Goal: Task Accomplishment & Management: Use online tool/utility

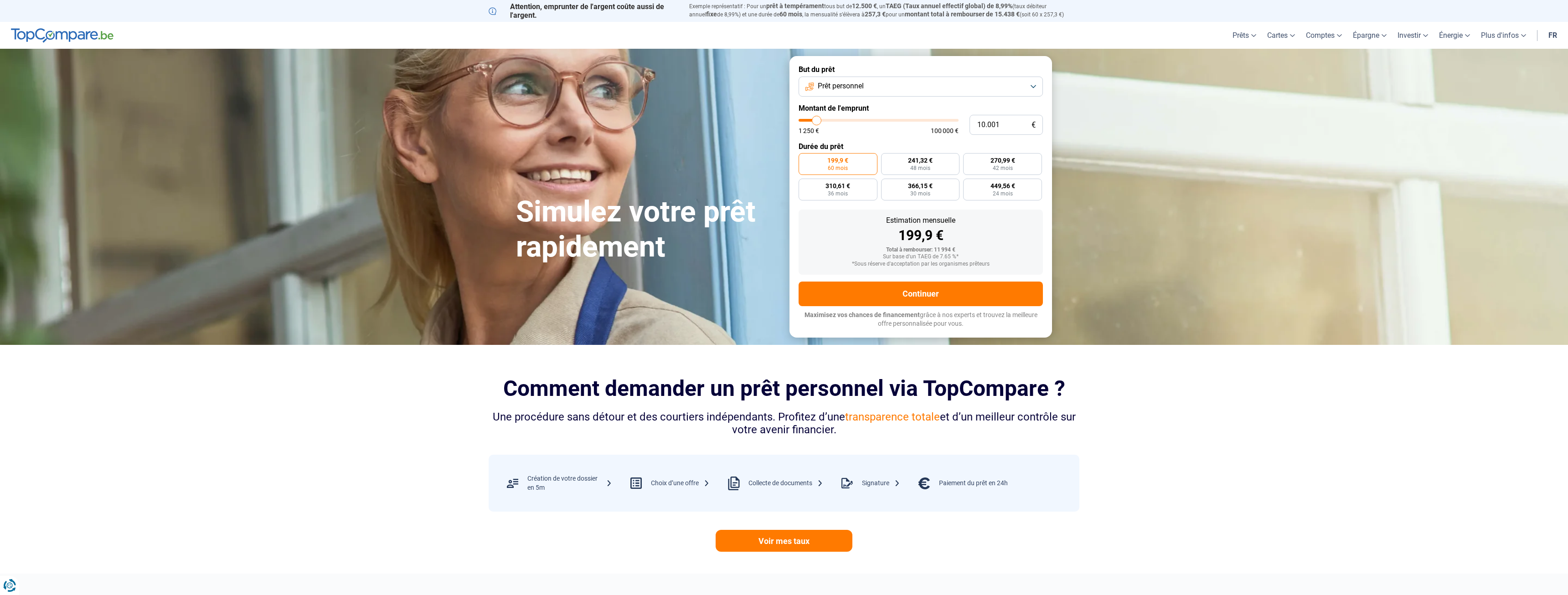
type input "10.750"
type input "10750"
type input "11.500"
type input "11500"
type input "13.250"
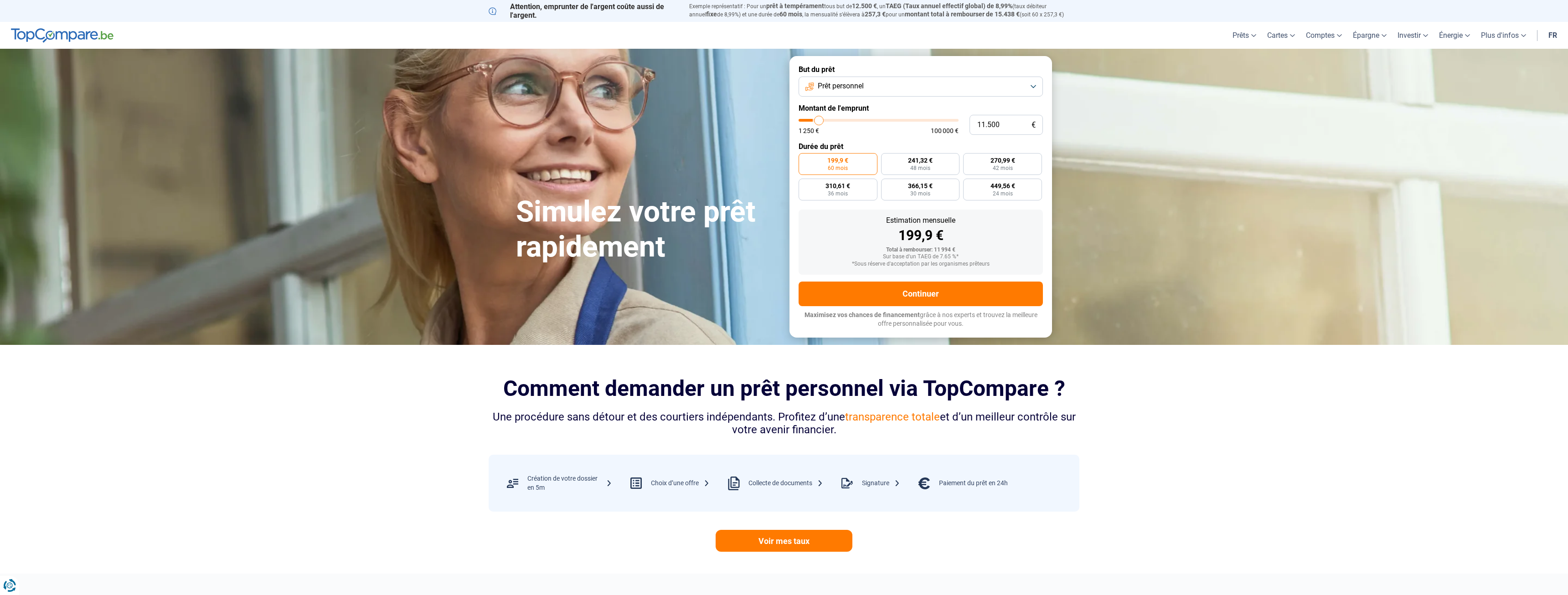
type input "13250"
type input "17.000"
type input "17000"
type input "20.750"
type input "20750"
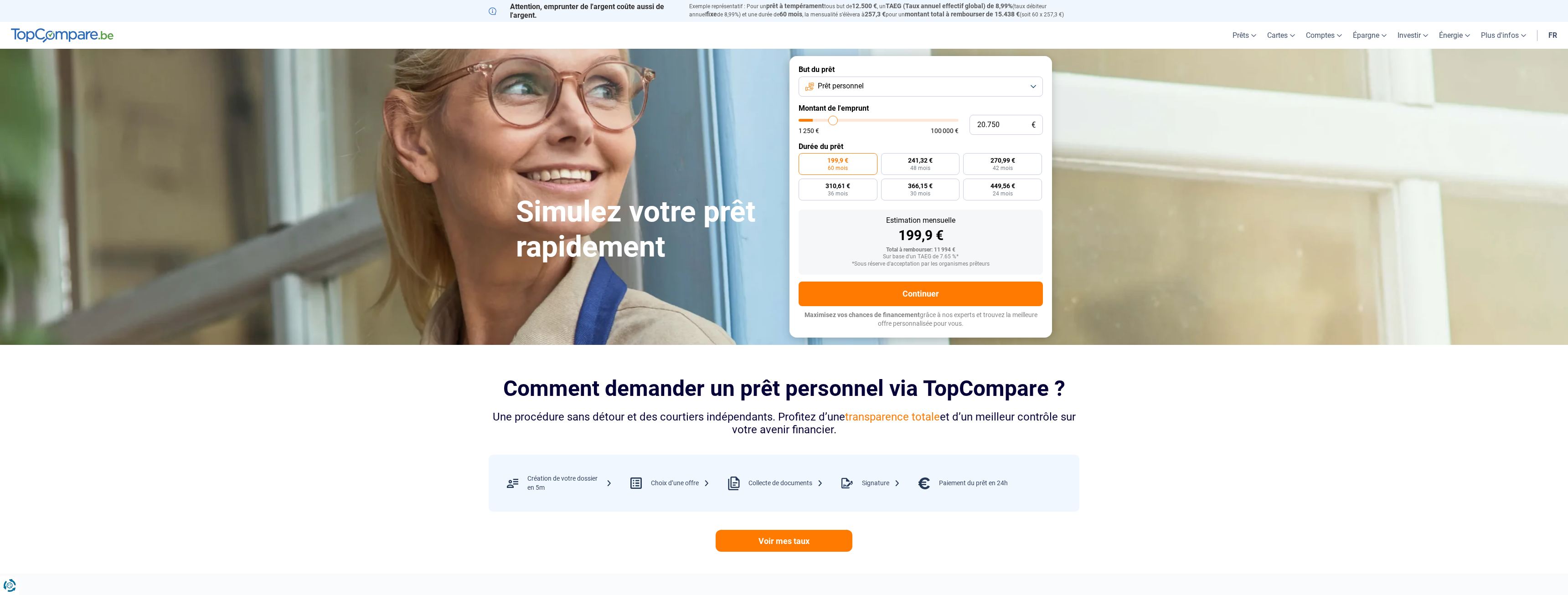
type input "24.000"
type input "24000"
type input "27.500"
type input "27500"
type input "31.250"
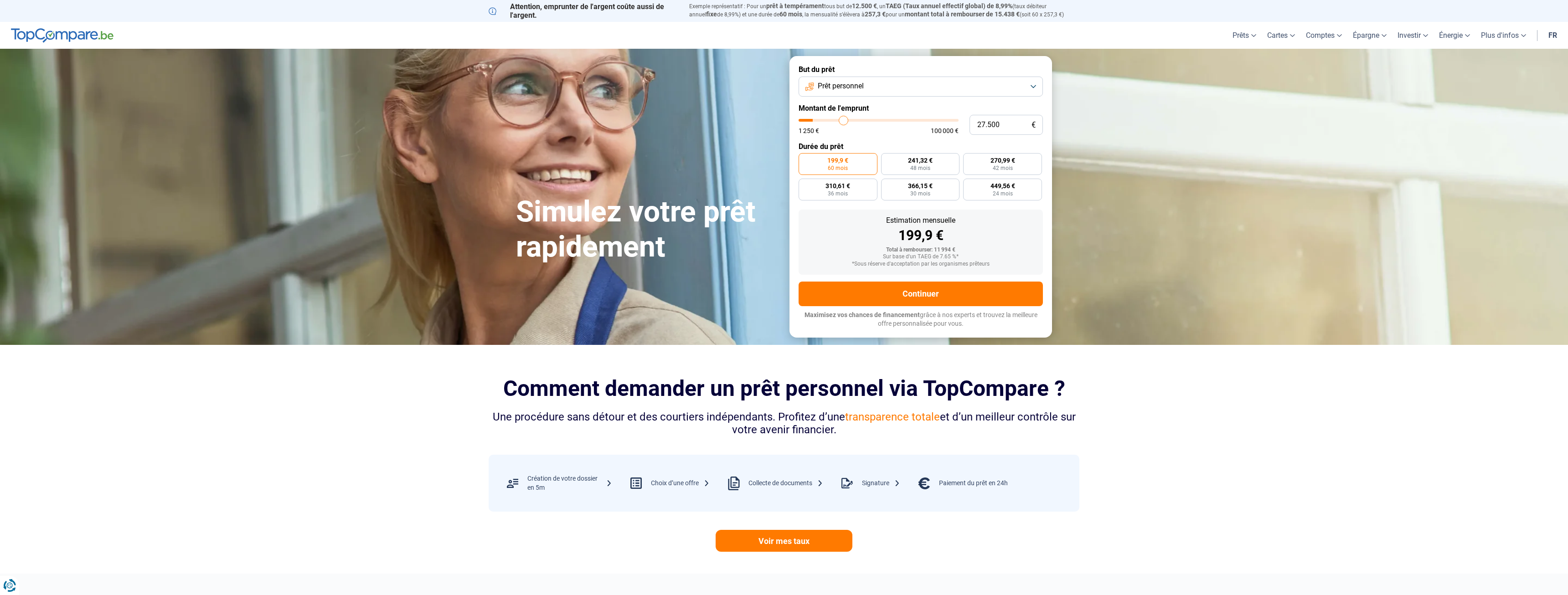
type input "31250"
type input "35.750"
type input "35750"
type input "38.750"
type input "38750"
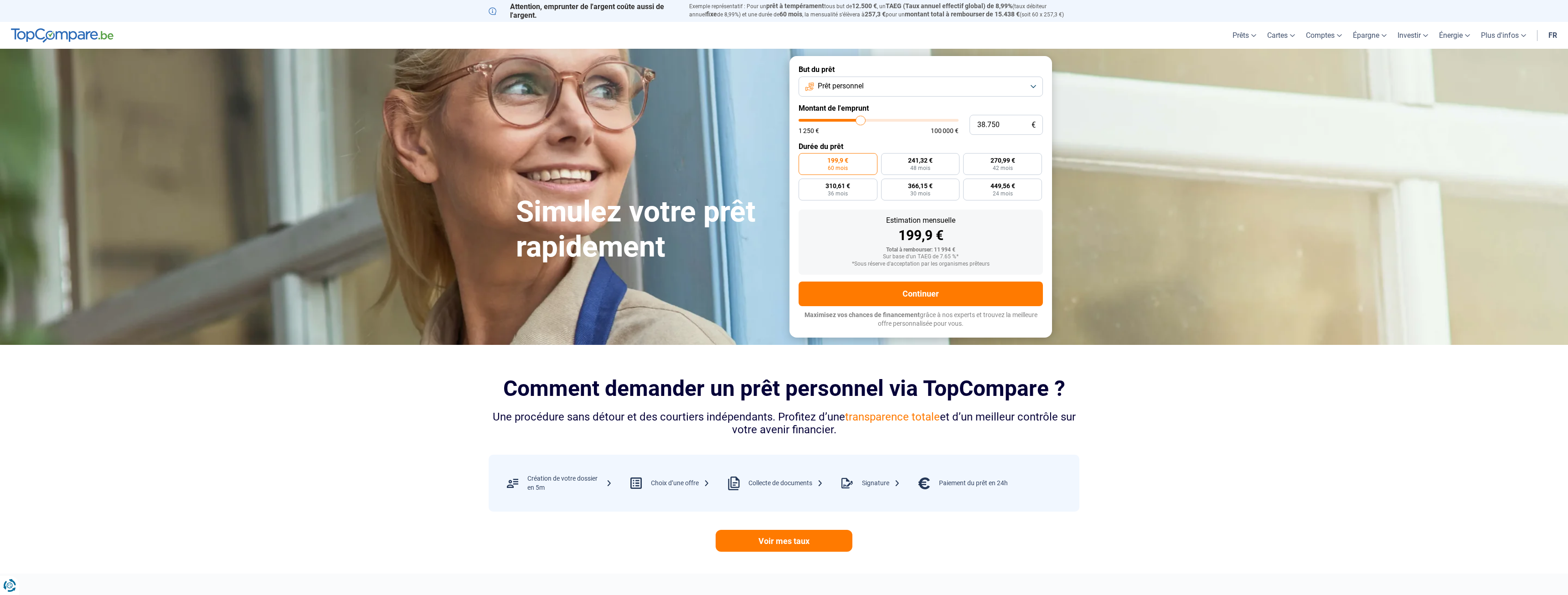
type input "41.250"
type input "41250"
type input "42.750"
type input "42750"
type input "43.000"
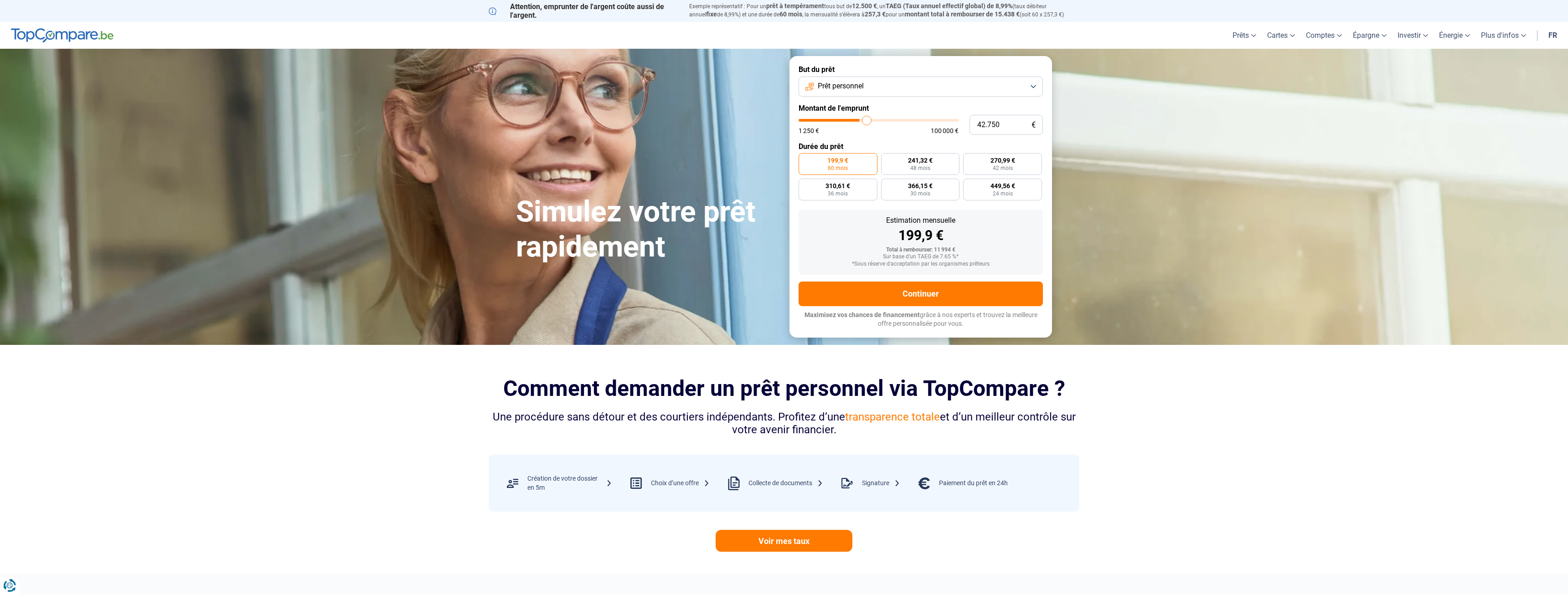
type input "43000"
type input "44.250"
type input "44250"
type input "44.500"
type input "44500"
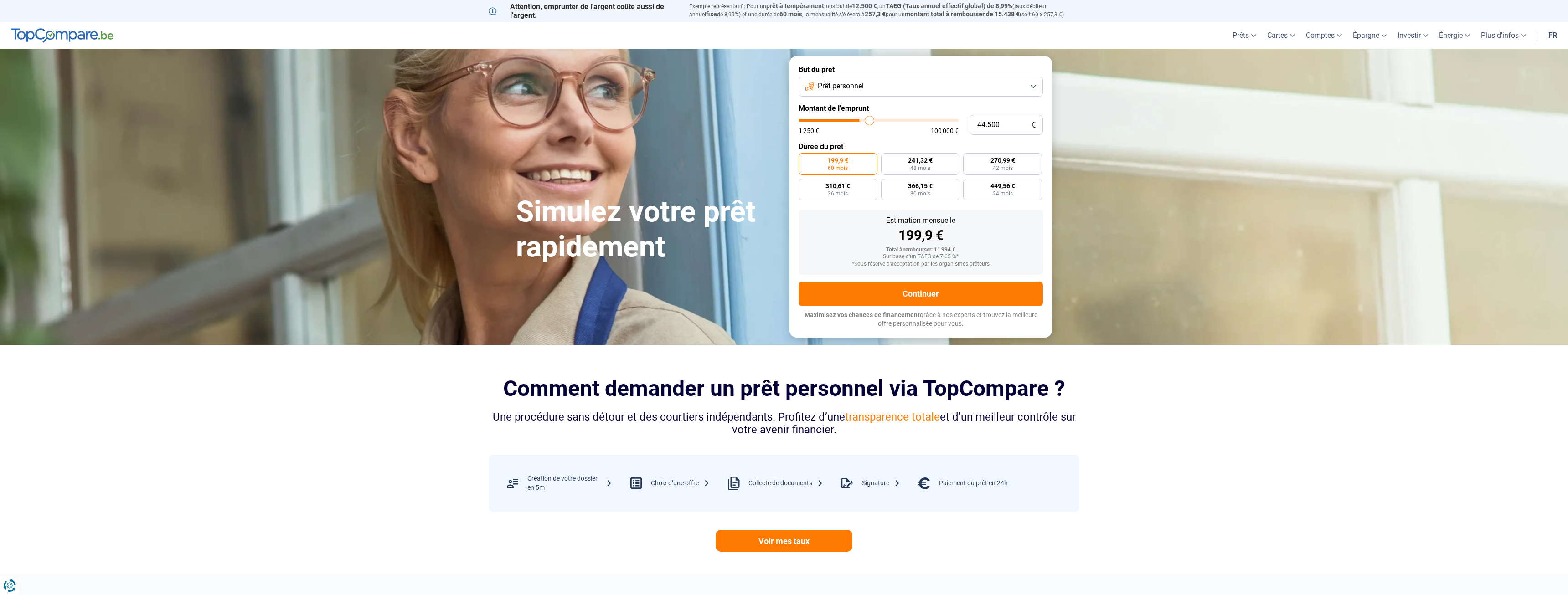
type input "45.000"
type input "45000"
type input "45.250"
type input "45250"
type input "46.250"
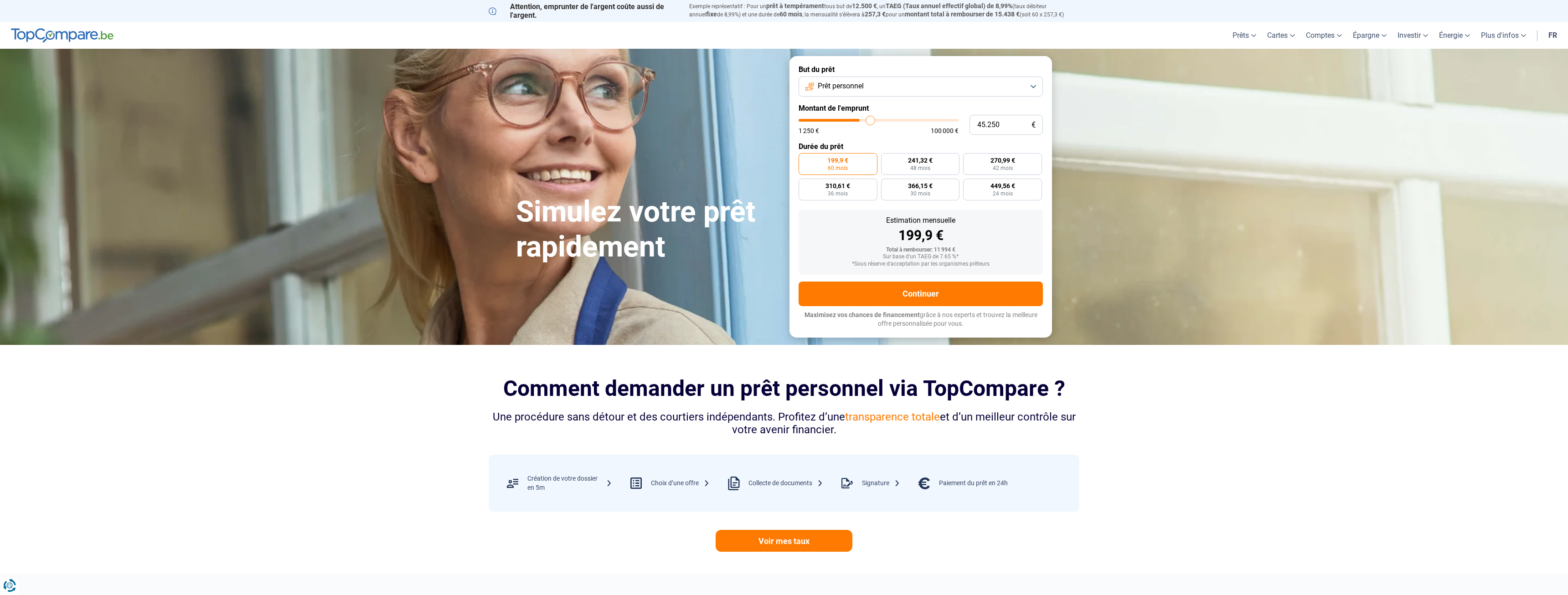
type input "46250"
type input "47.250"
type input "47250"
type input "48.750"
type input "48750"
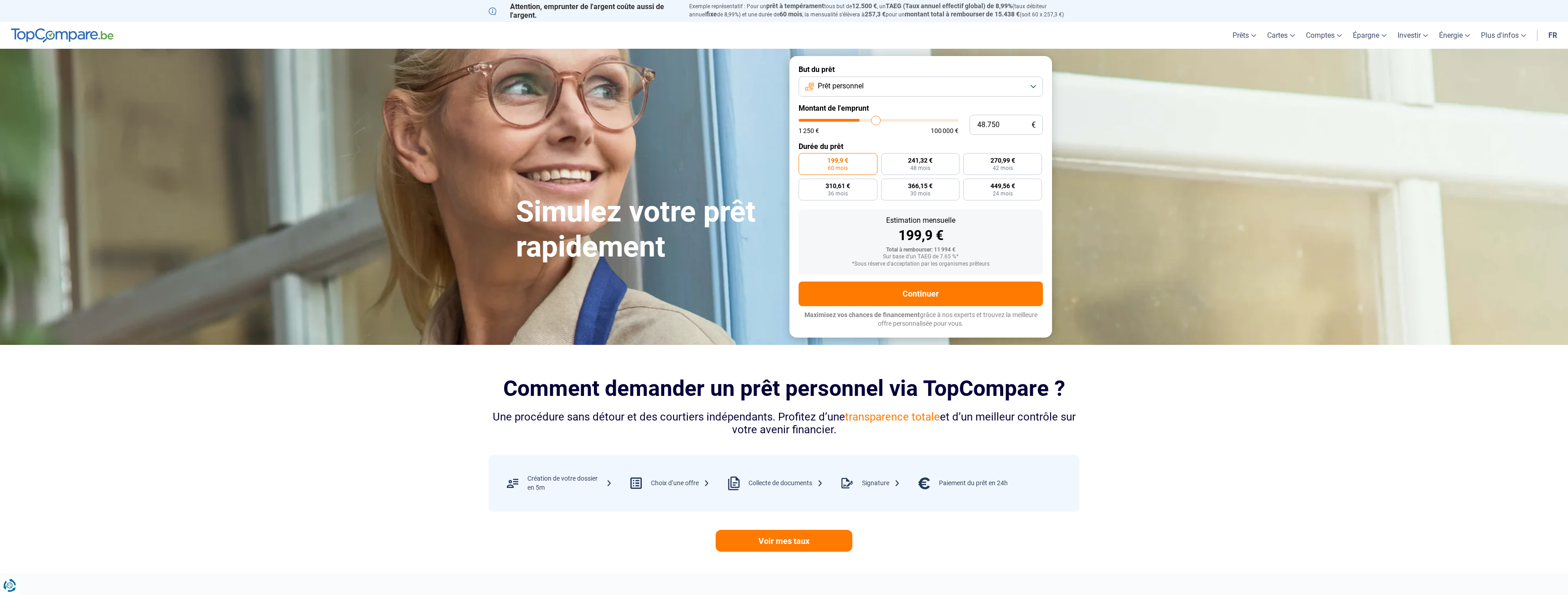
type input "51.000"
type input "51000"
type input "53.250"
type input "53250"
type input "55.250"
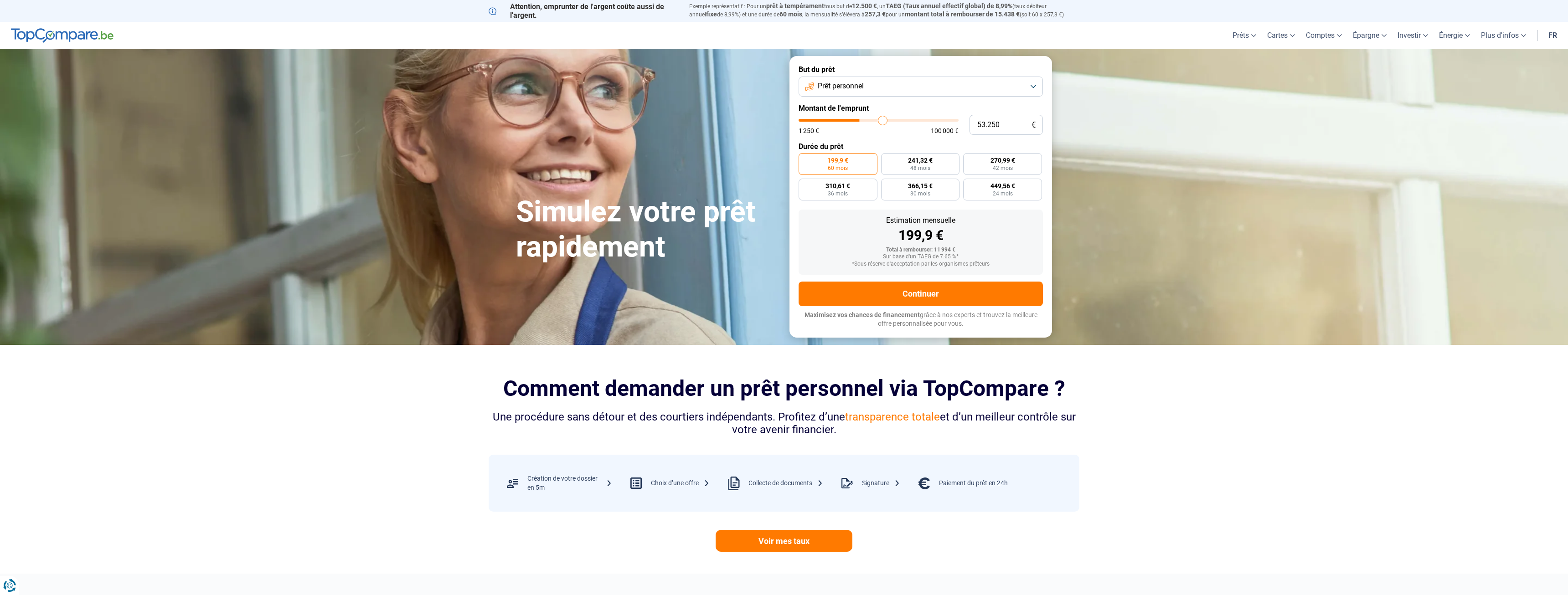
type input "55250"
type input "57.750"
type input "57750"
type input "59.750"
type input "59750"
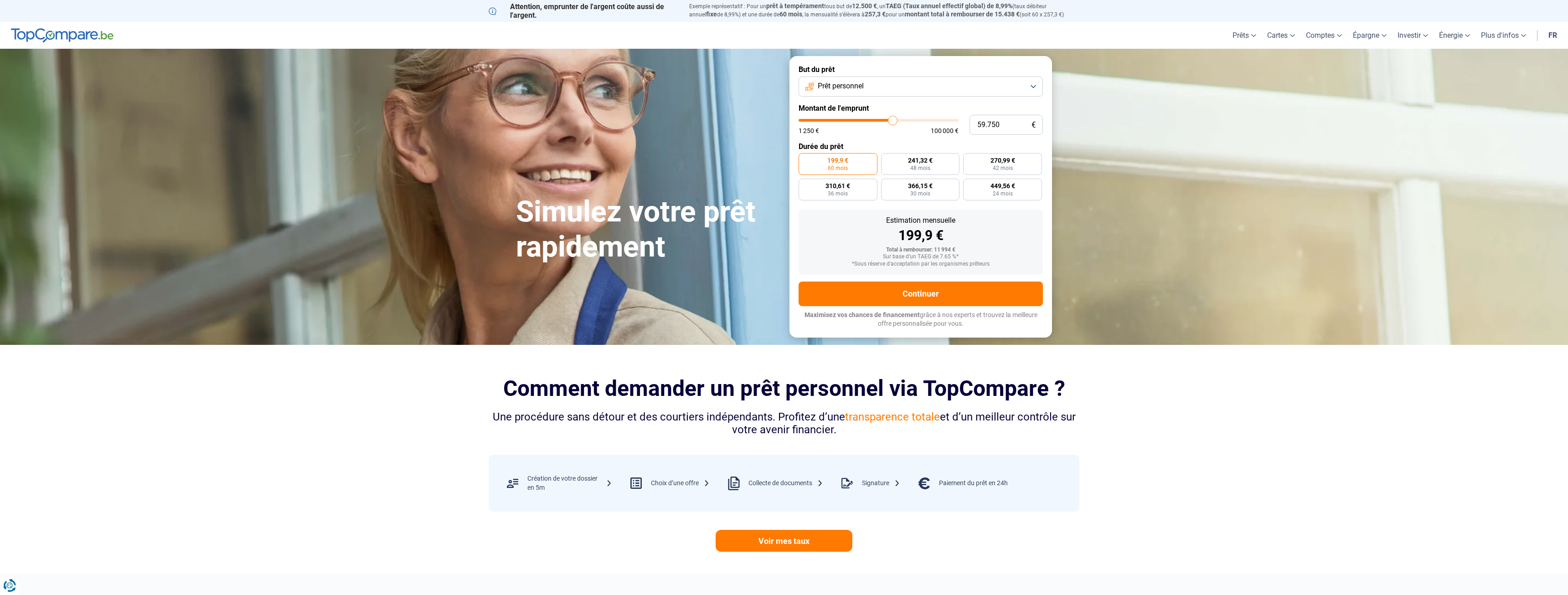
type input "61.750"
type input "61750"
type input "63.500"
type input "63500"
type input "64.750"
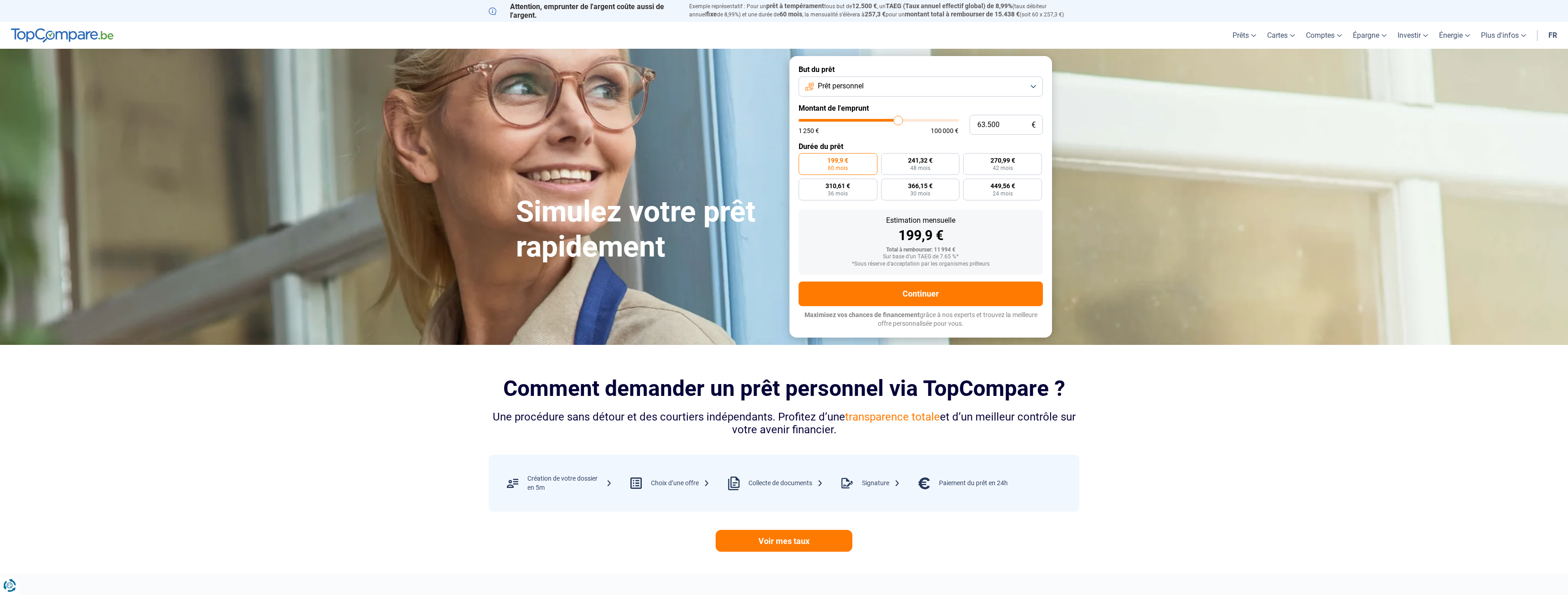
type input "64750"
type input "66.000"
type input "66000"
type input "67.000"
type input "67000"
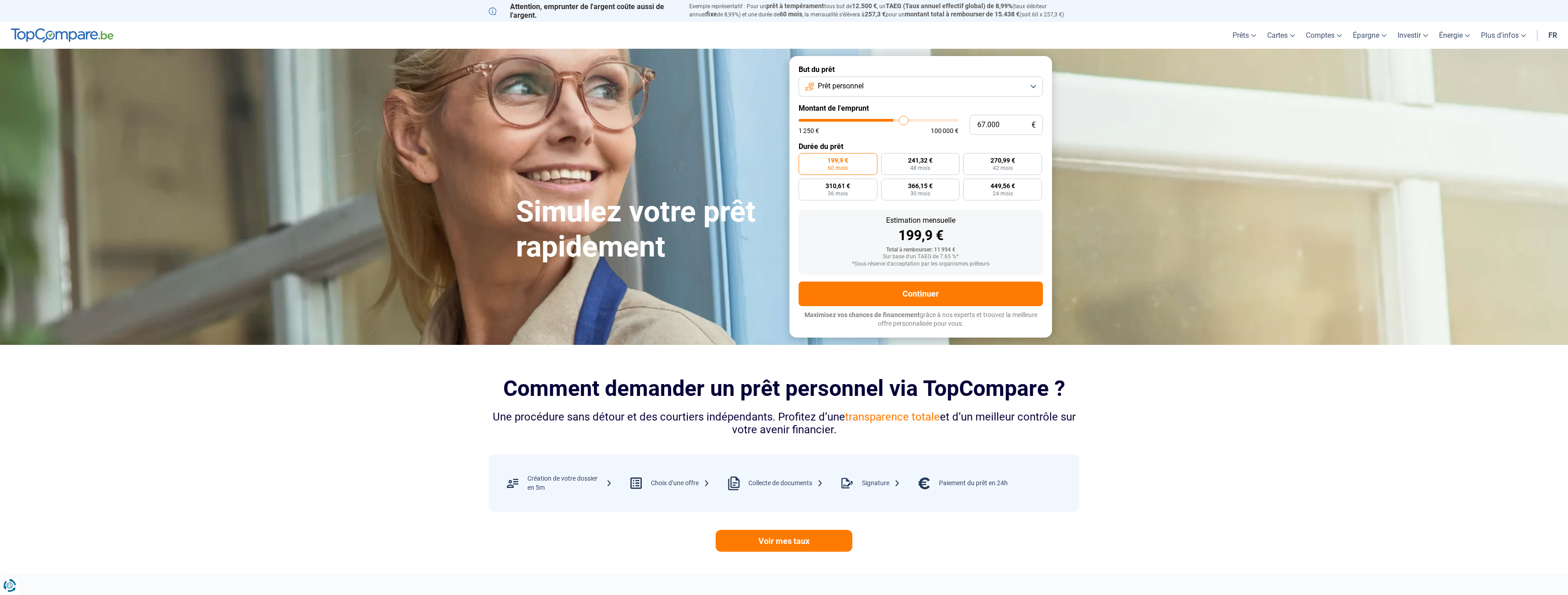
type input "67.750"
type input "67750"
type input "68.500"
type input "68500"
type input "69.000"
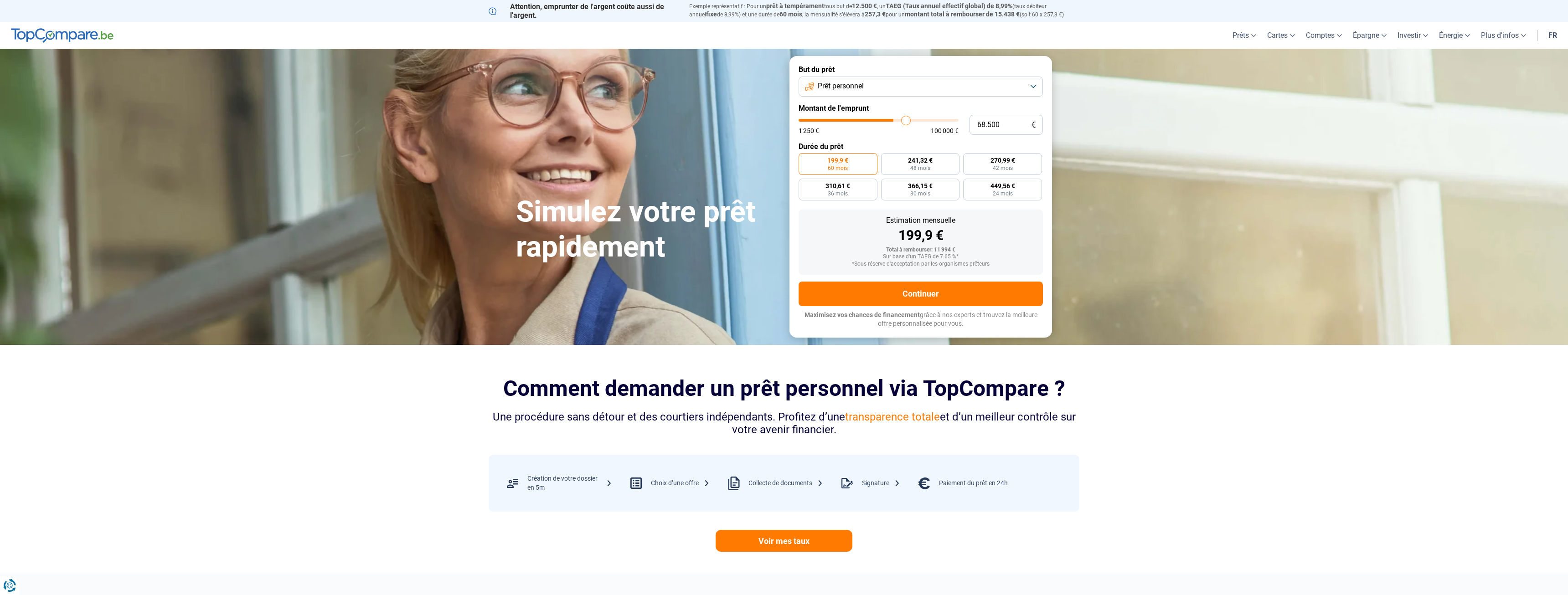
type input "69000"
type input "69.500"
type input "69500"
type input "70.000"
type input "70000"
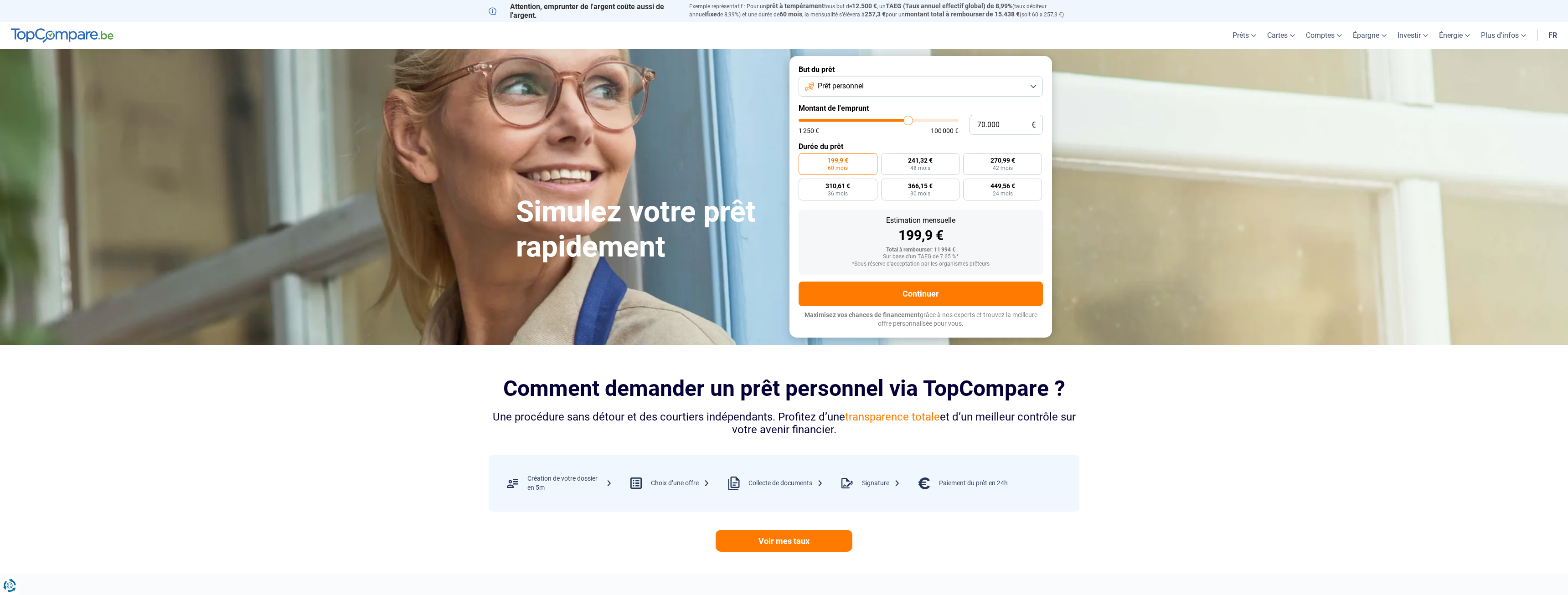
type input "70.750"
type input "70750"
type input "72.250"
type input "72250"
type input "74.750"
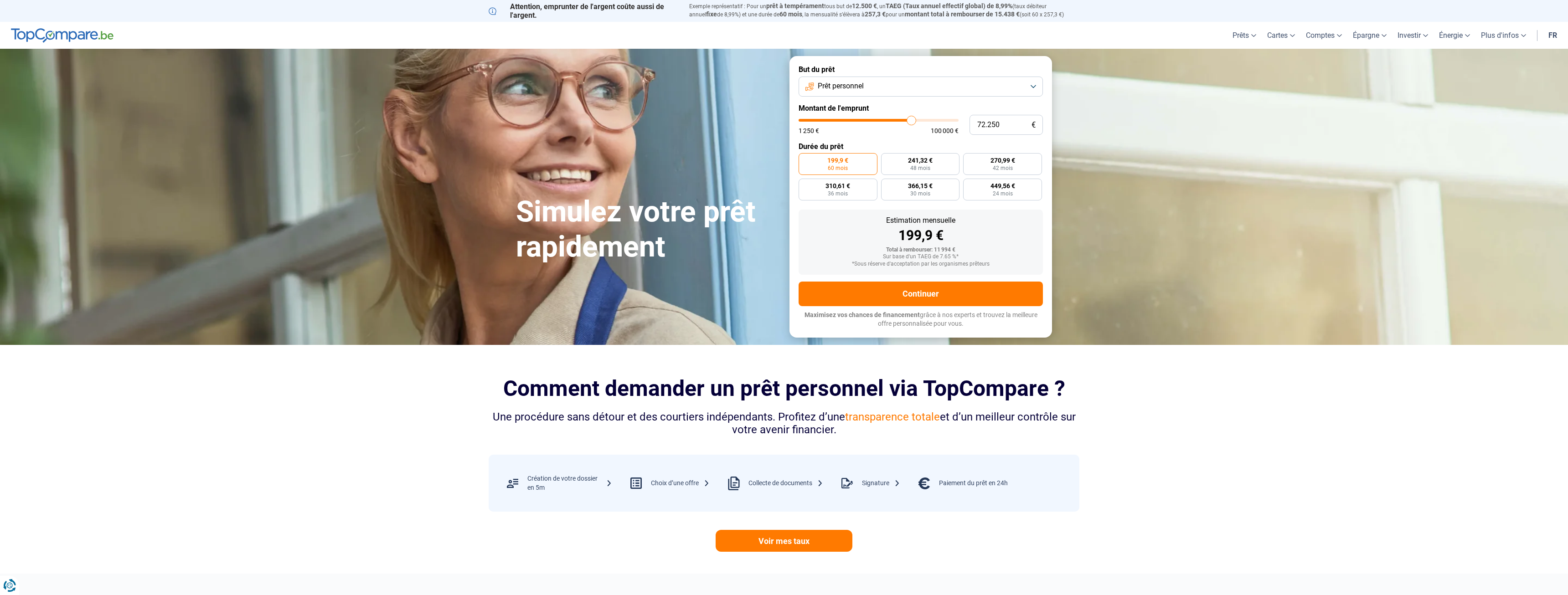
type input "74750"
type input "76.750"
type input "76750"
type input "81.750"
type input "81750"
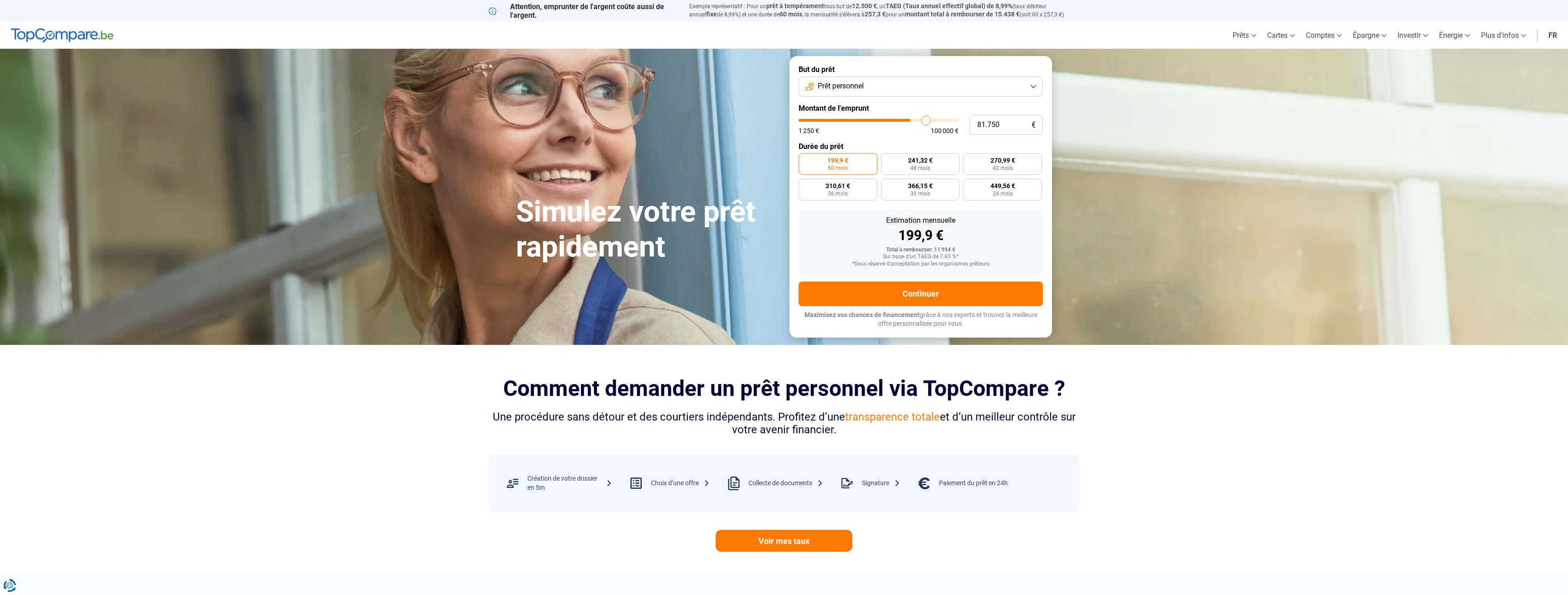
type input "86.500"
type input "86500"
type input "92.750"
type input "92750"
type input "97.250"
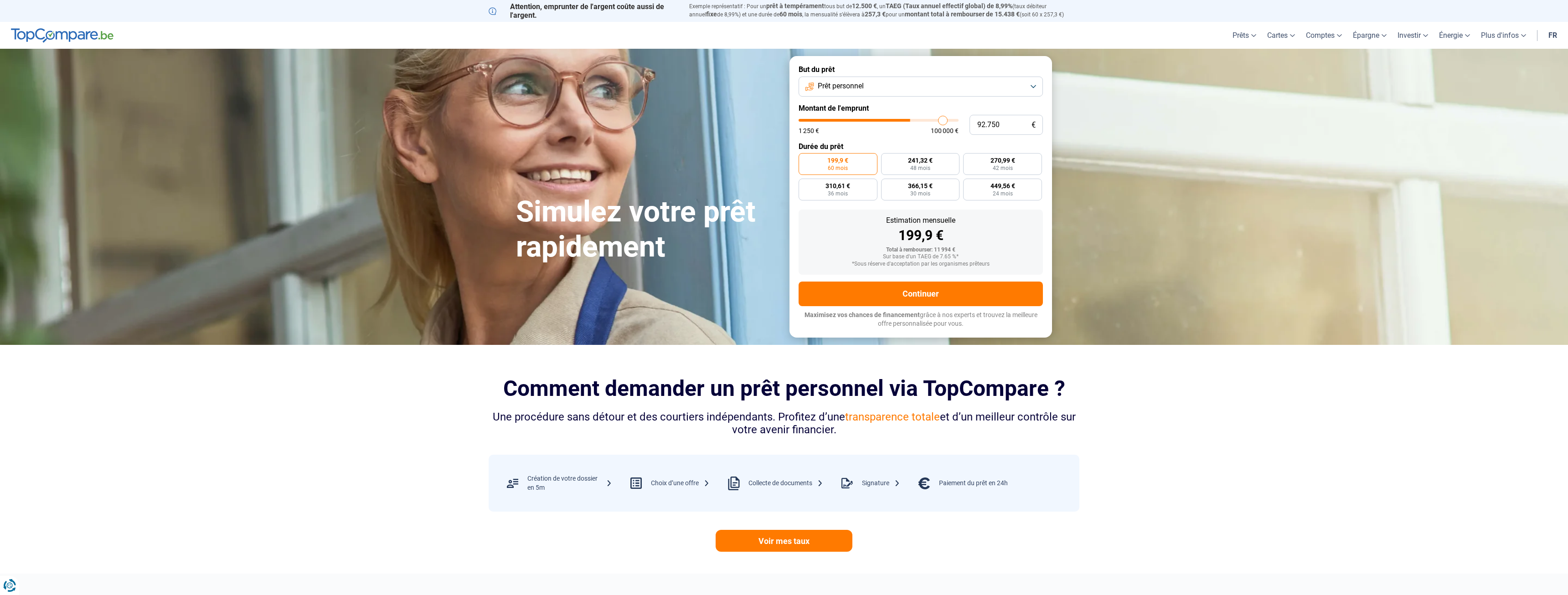
type input "97250"
type input "99.000"
type input "99000"
type input "99.750"
type input "99750"
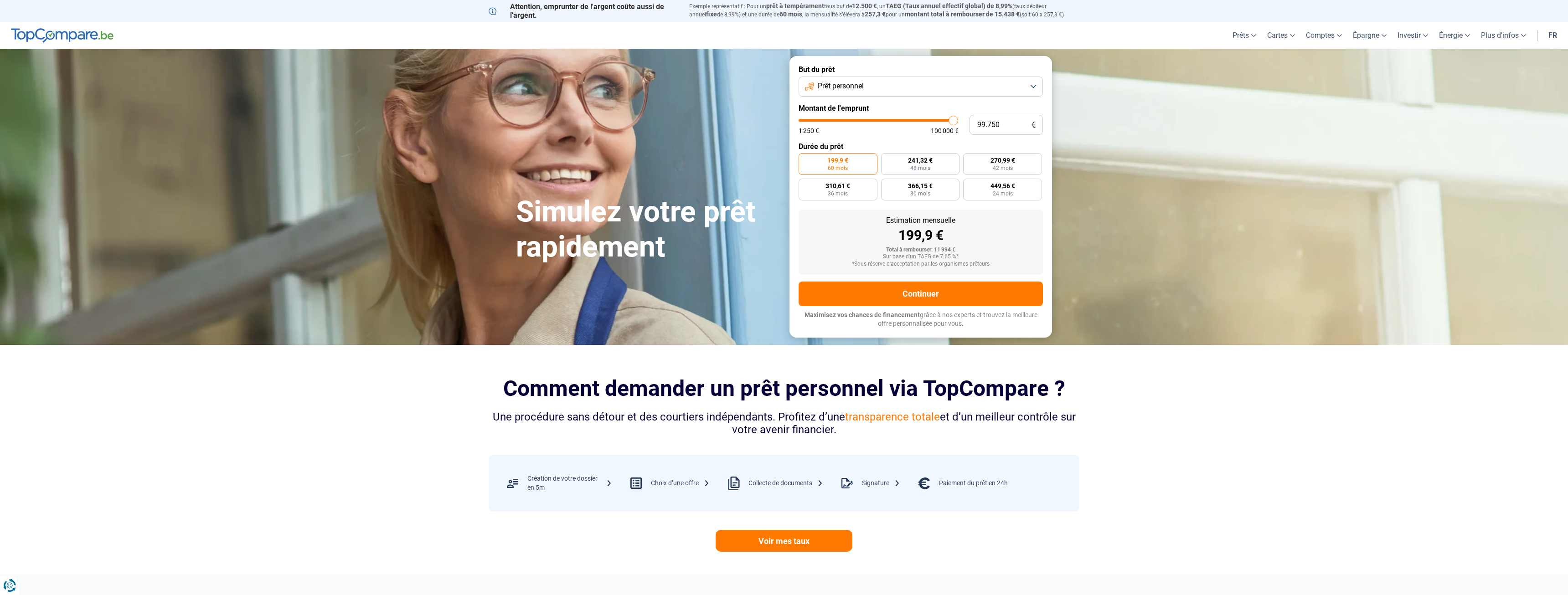
type input "100.000"
type input "100000"
type input "99.250"
type input "99250"
type input "98.500"
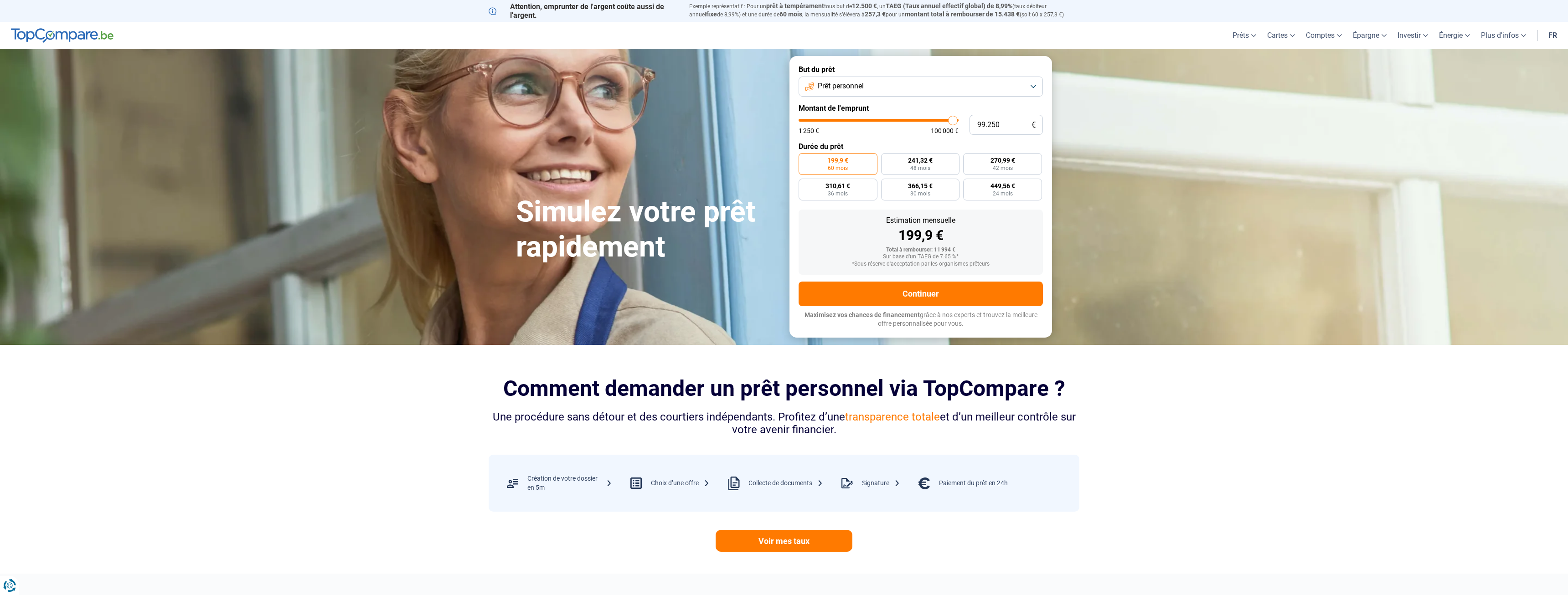
type input "98500"
type input "95.500"
type input "95500"
type input "93.000"
type input "93000"
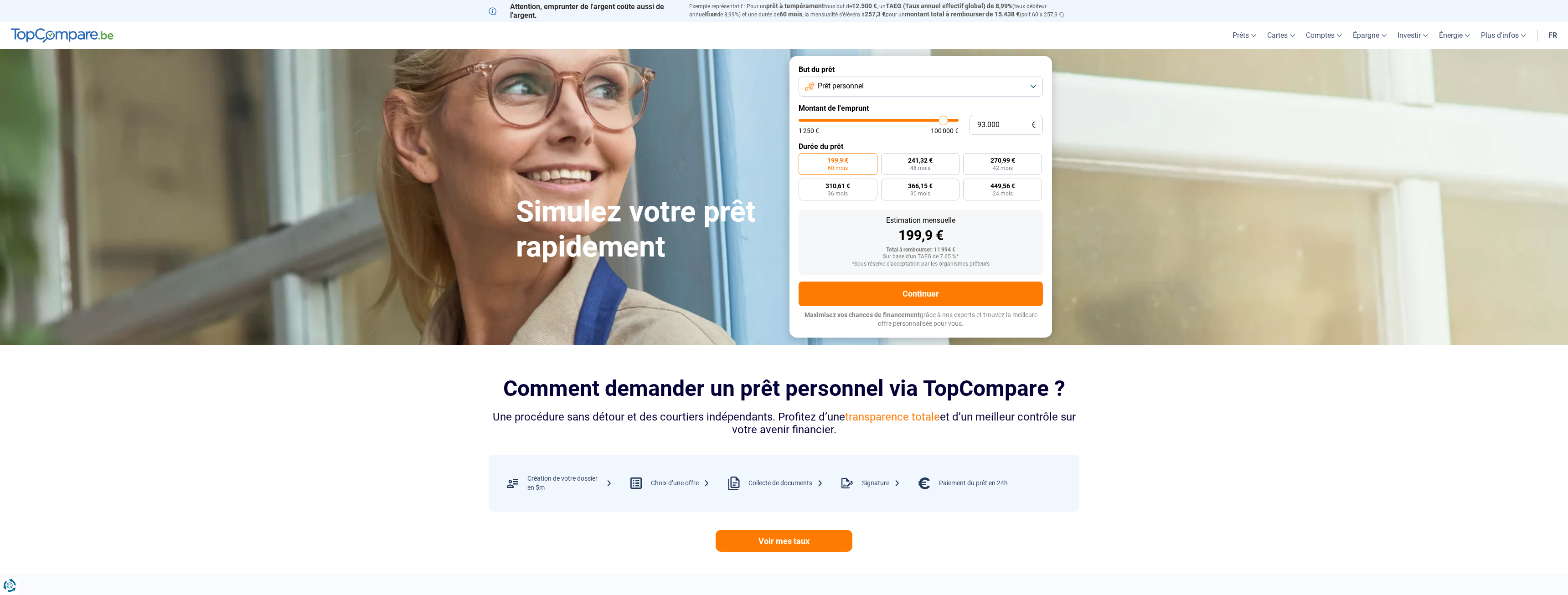
type input "91.250"
type input "91250"
type input "90.500"
type input "90500"
type input "90.000"
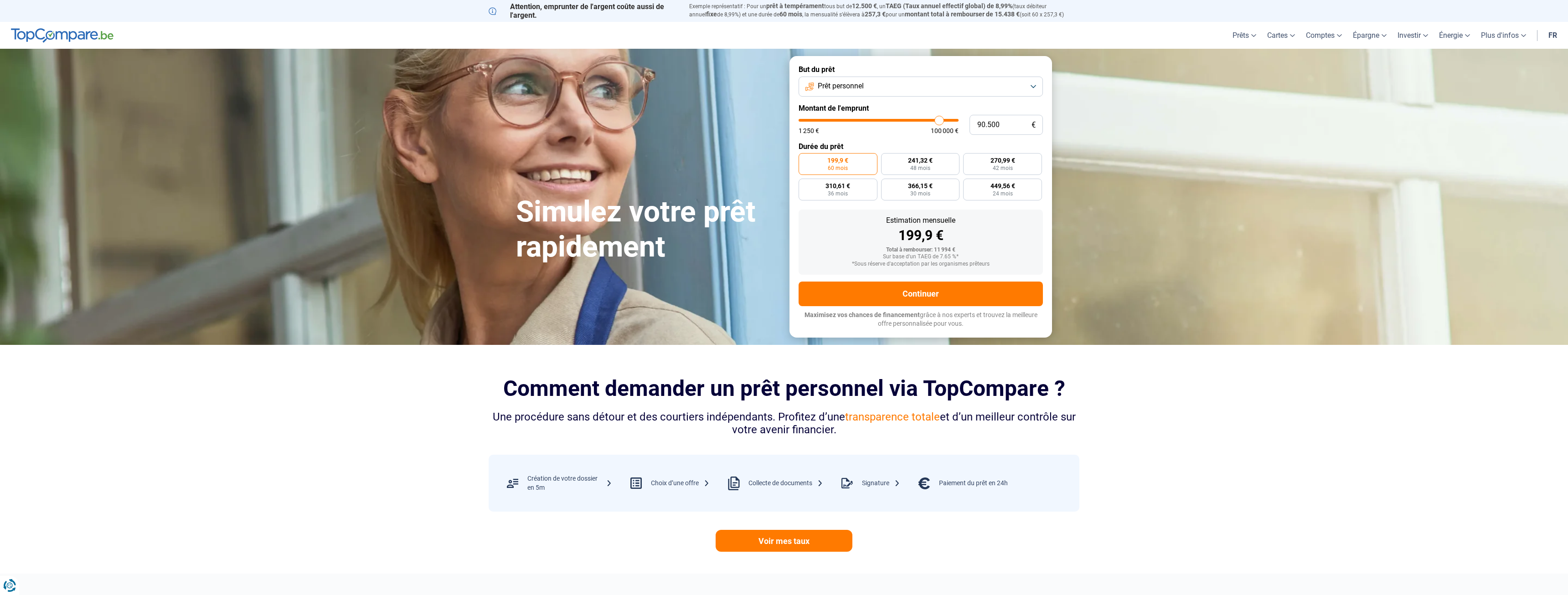
type input "90000"
type input "89.750"
type input "89750"
type input "89.000"
type input "89000"
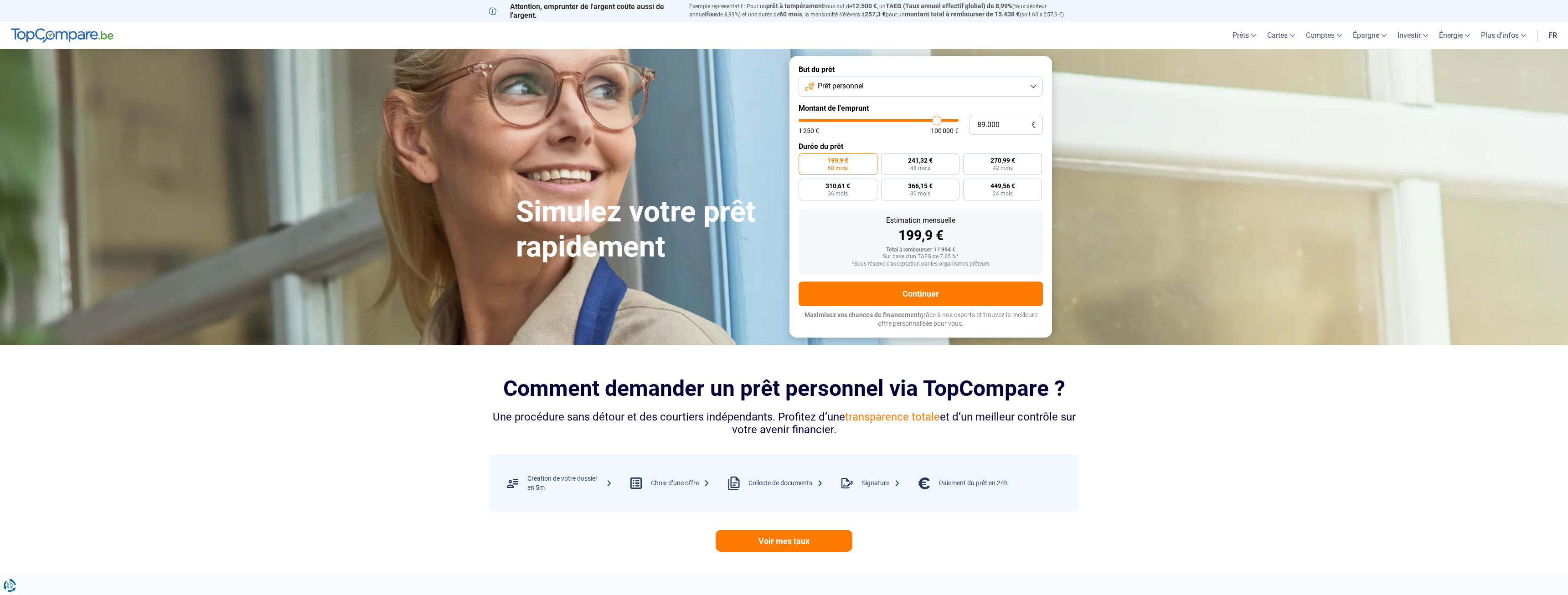
type input "88.250"
type input "88250"
type input "88.000"
type input "88000"
type input "87.000"
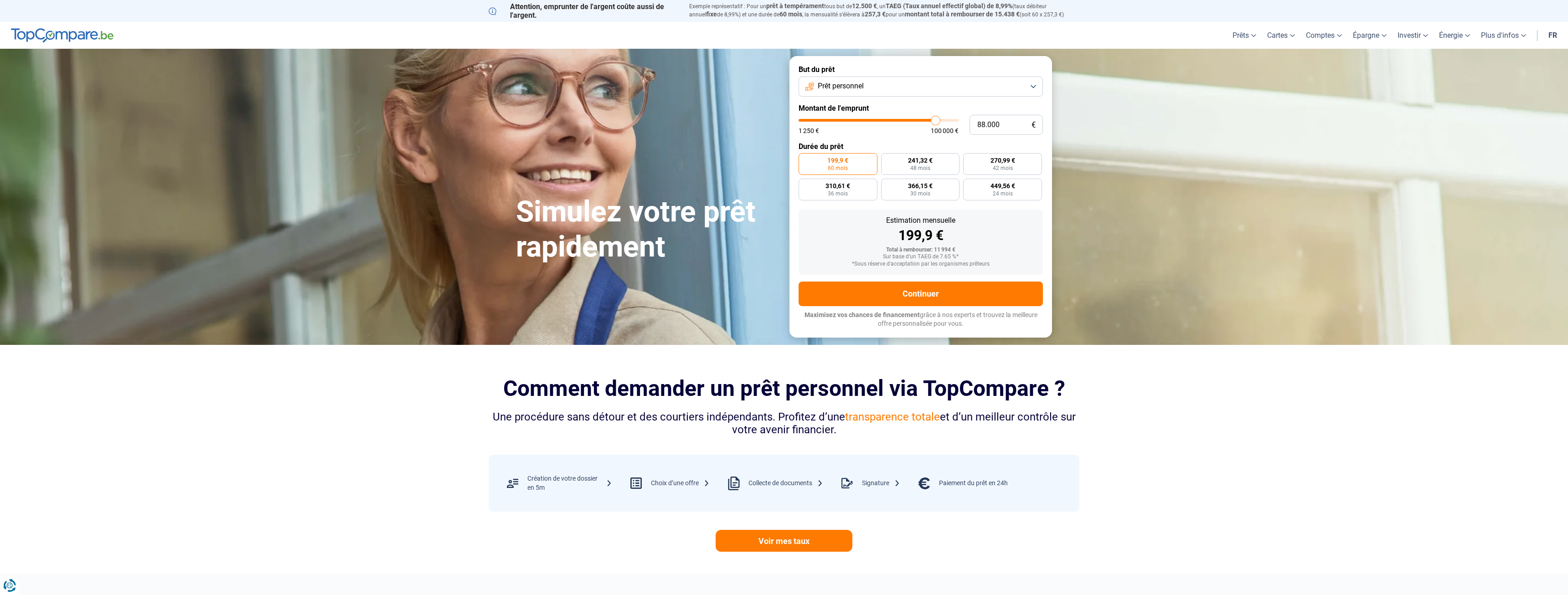
type input "87000"
type input "86.750"
type input "86750"
type input "86.250"
type input "86250"
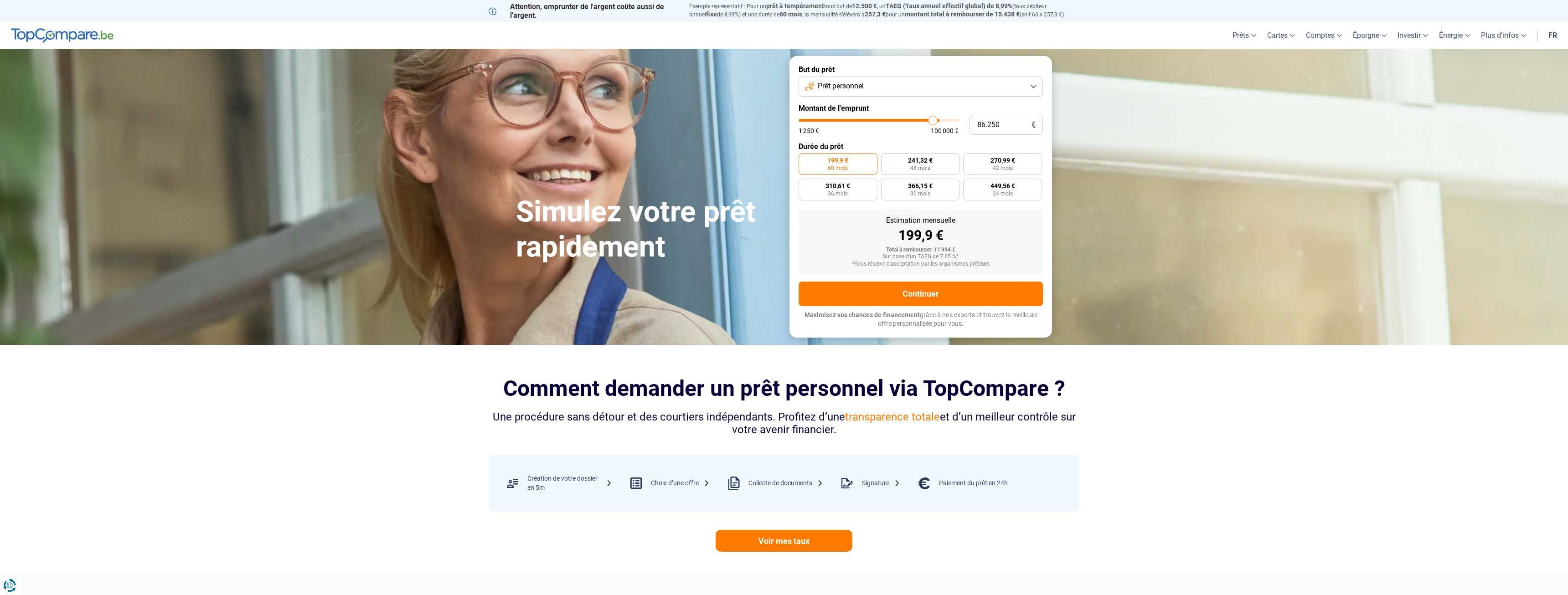
type input "85.750"
type input "85750"
type input "84.500"
type input "84500"
type input "83.250"
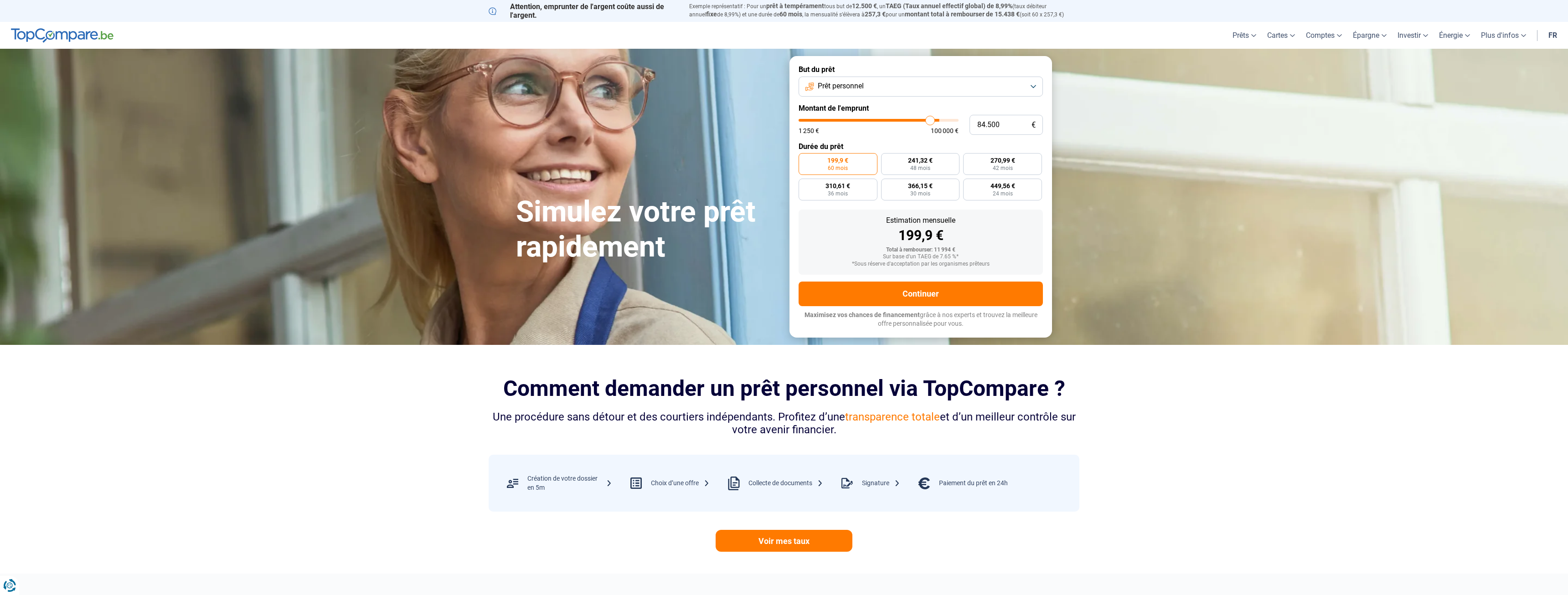
type input "83250"
type input "82.000"
type input "82000"
type input "81.750"
type input "81750"
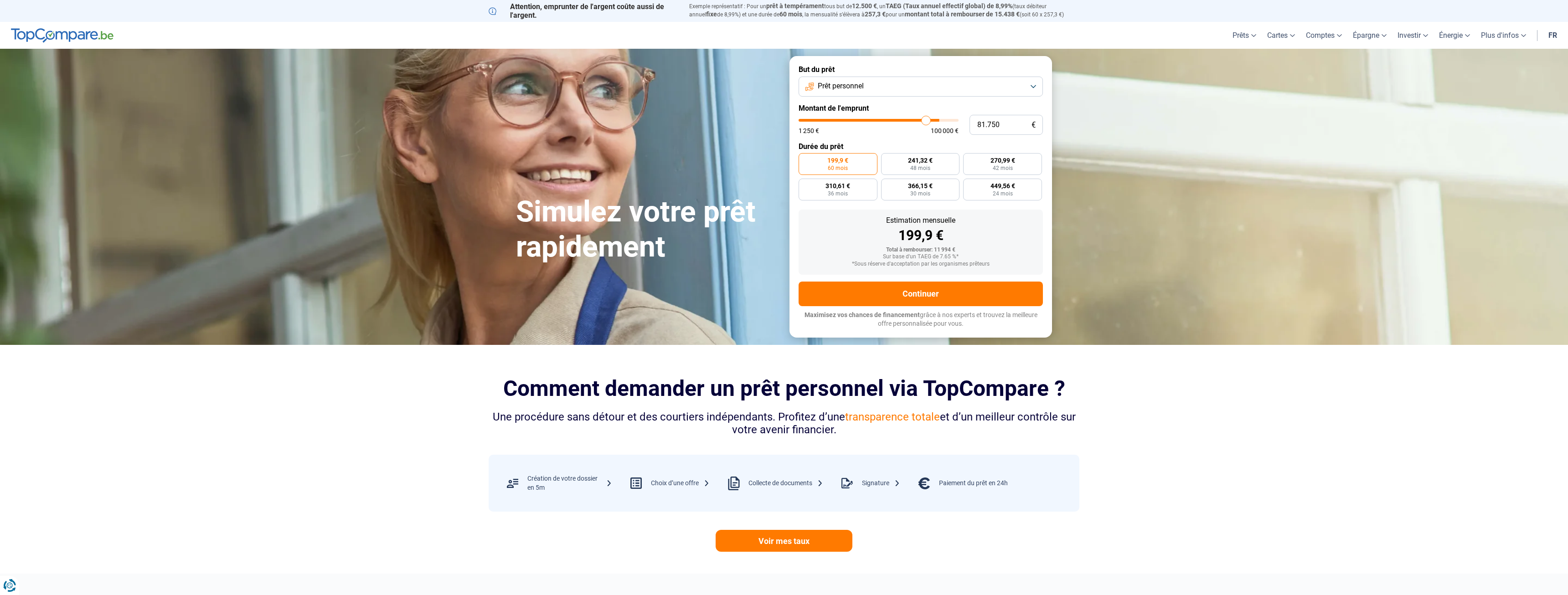
type input "81.500"
drag, startPoint x: 817, startPoint y: 119, endPoint x: 926, endPoint y: 126, distance: 109.2
type input "81500"
click at [926, 121] on input "range" at bounding box center [878, 120] width 160 height 2
radio input "false"
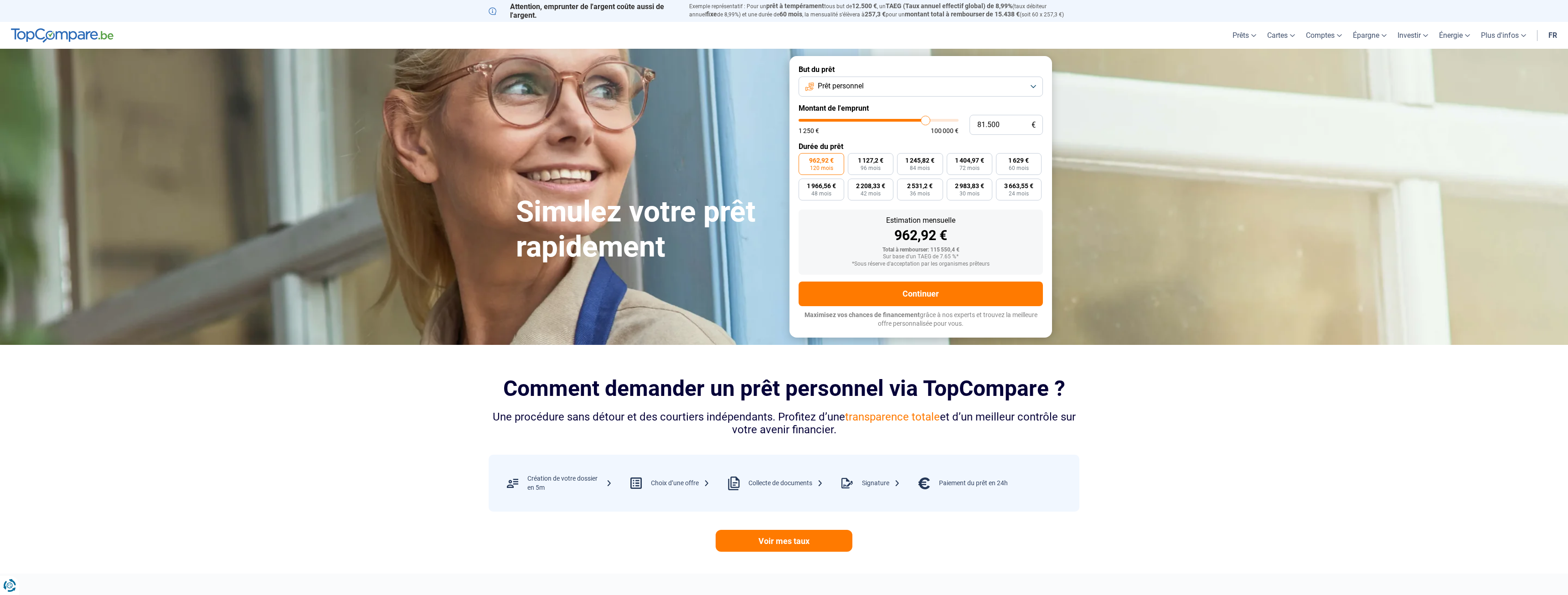
type input "81.000"
type input "81000"
type input "81.250"
type input "81250"
type input "81.500"
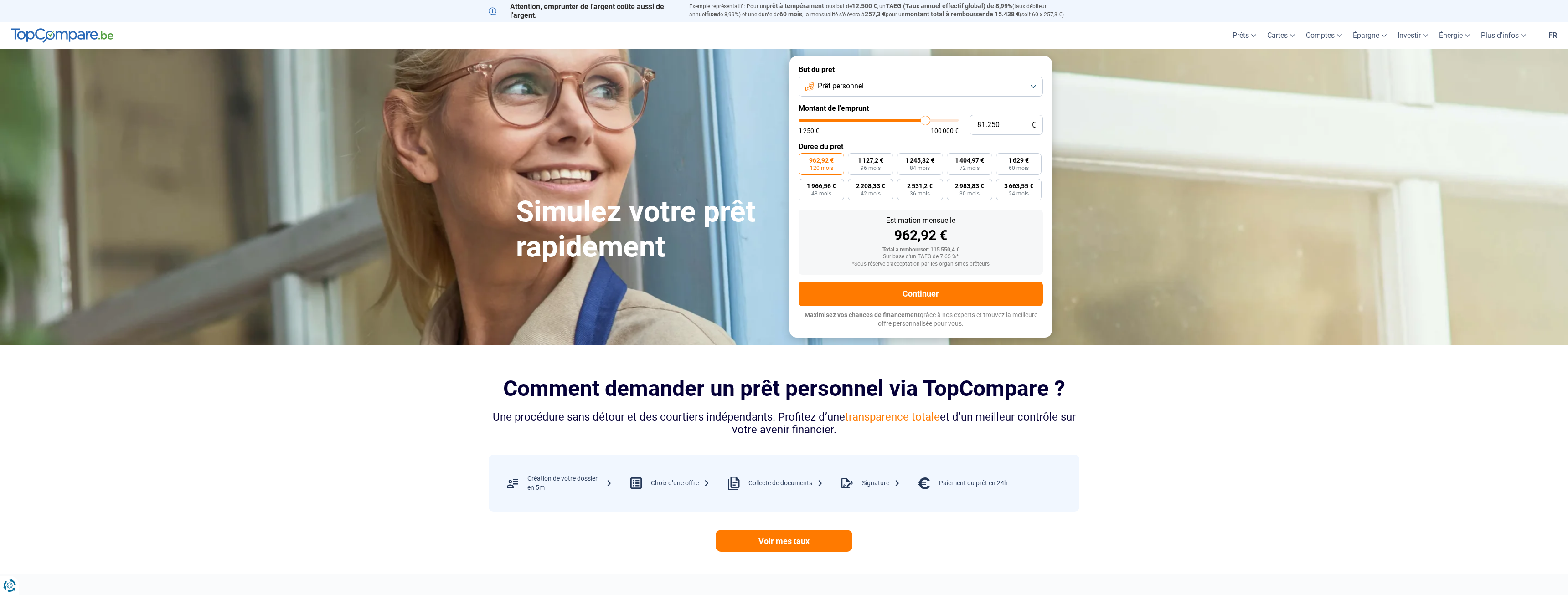
type input "81500"
type input "82.500"
type input "82500"
type input "83.750"
type input "83750"
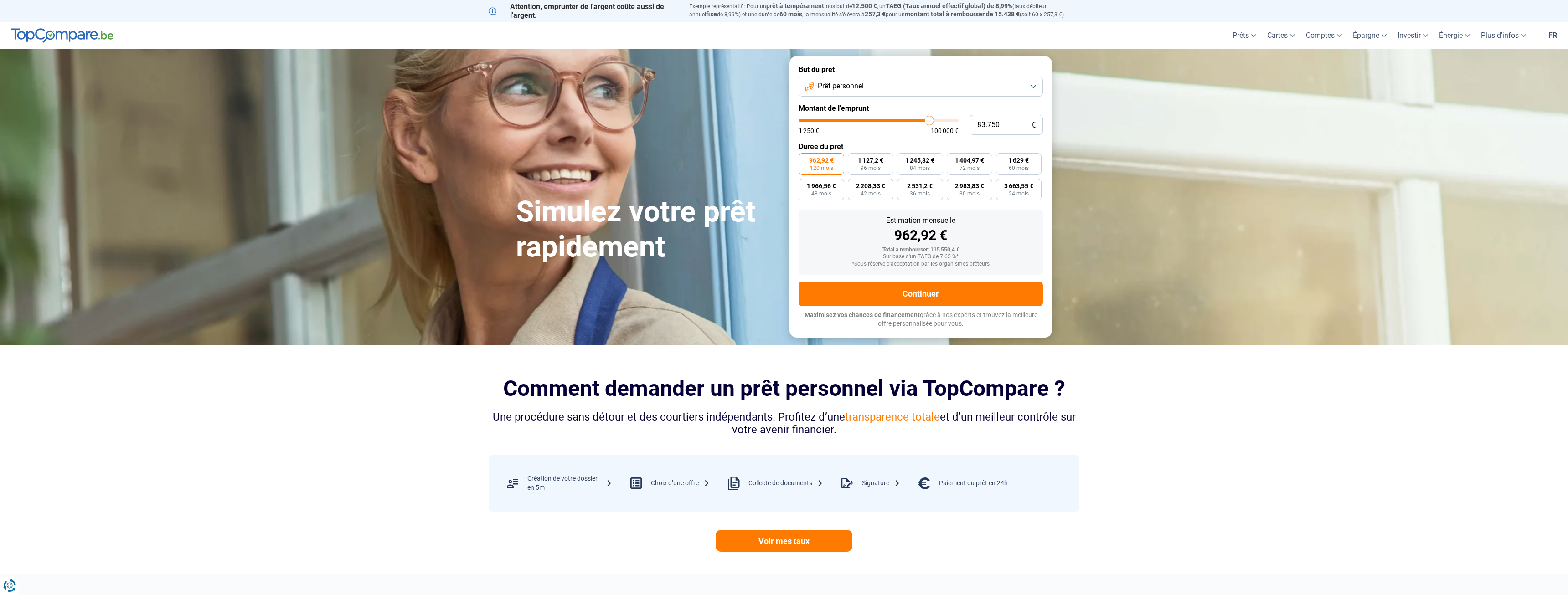
type input "84.500"
type input "84500"
type input "85.500"
type input "85500"
type input "86.750"
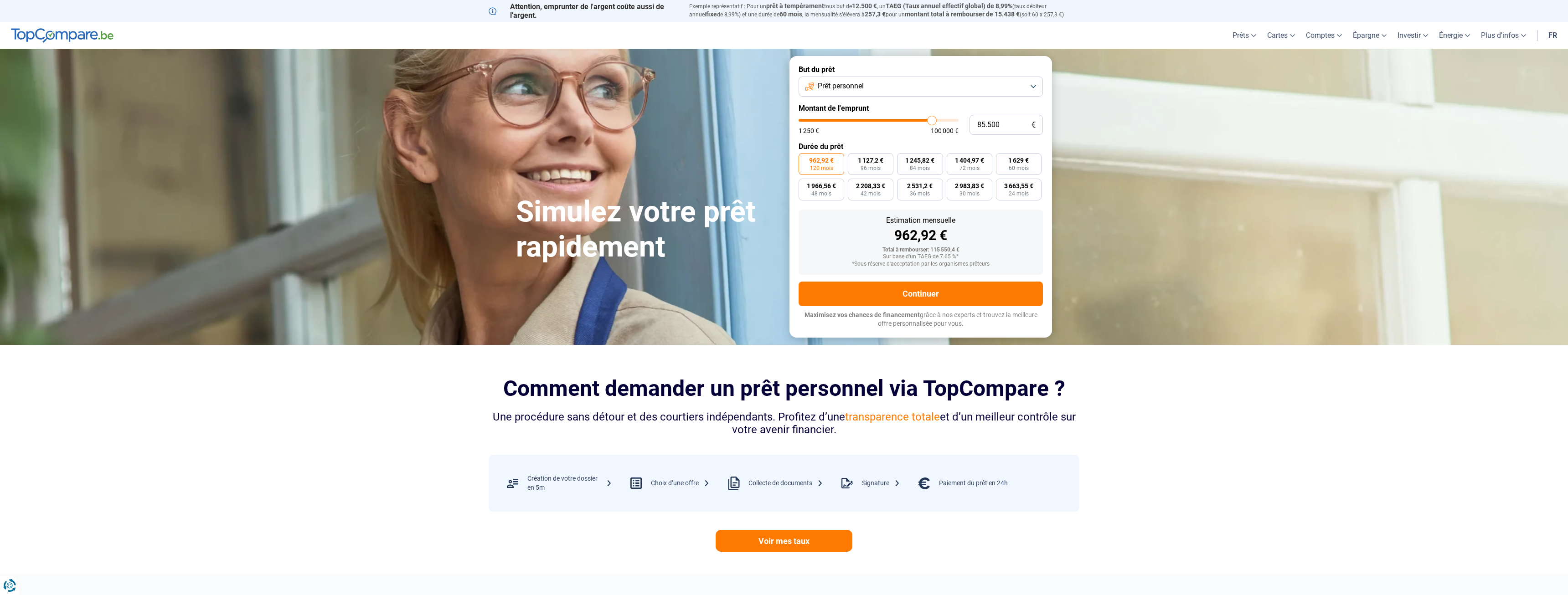
type input "86750"
type input "89.750"
type input "89750"
type input "92.000"
type input "92000"
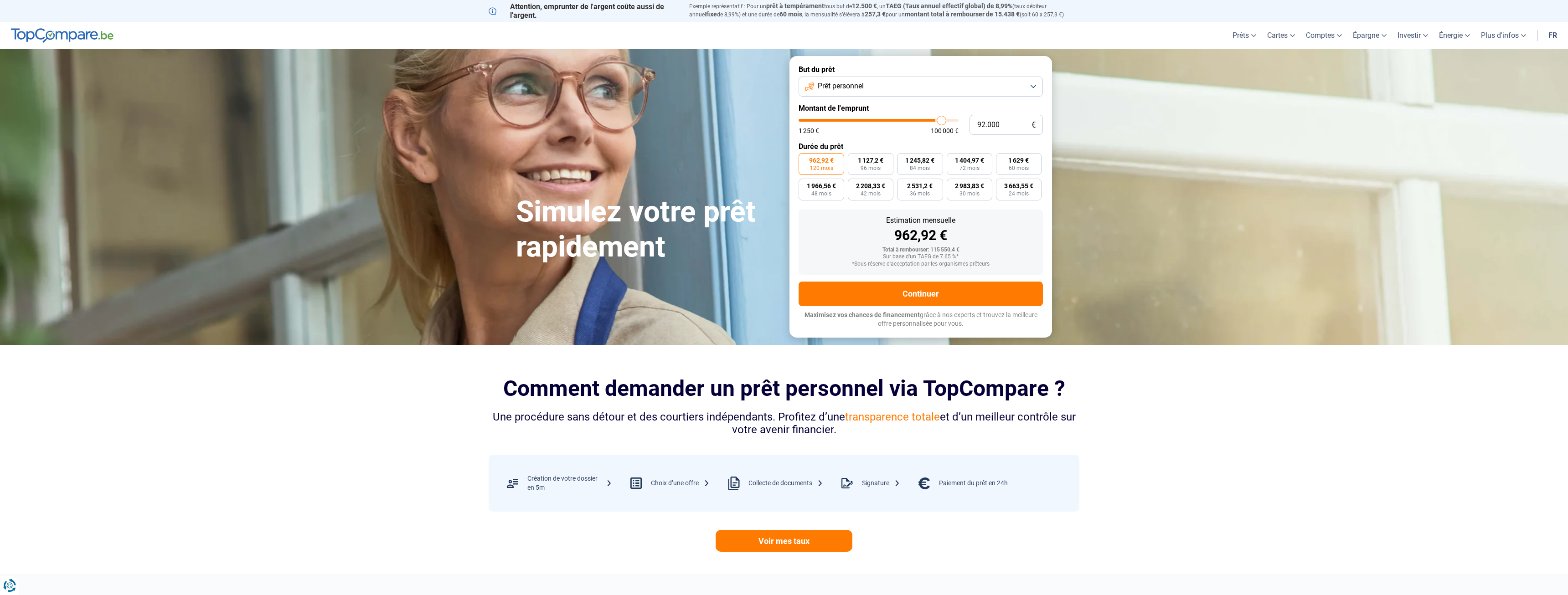
type input "93.750"
type input "93750"
type input "94.750"
type input "94750"
type input "95.250"
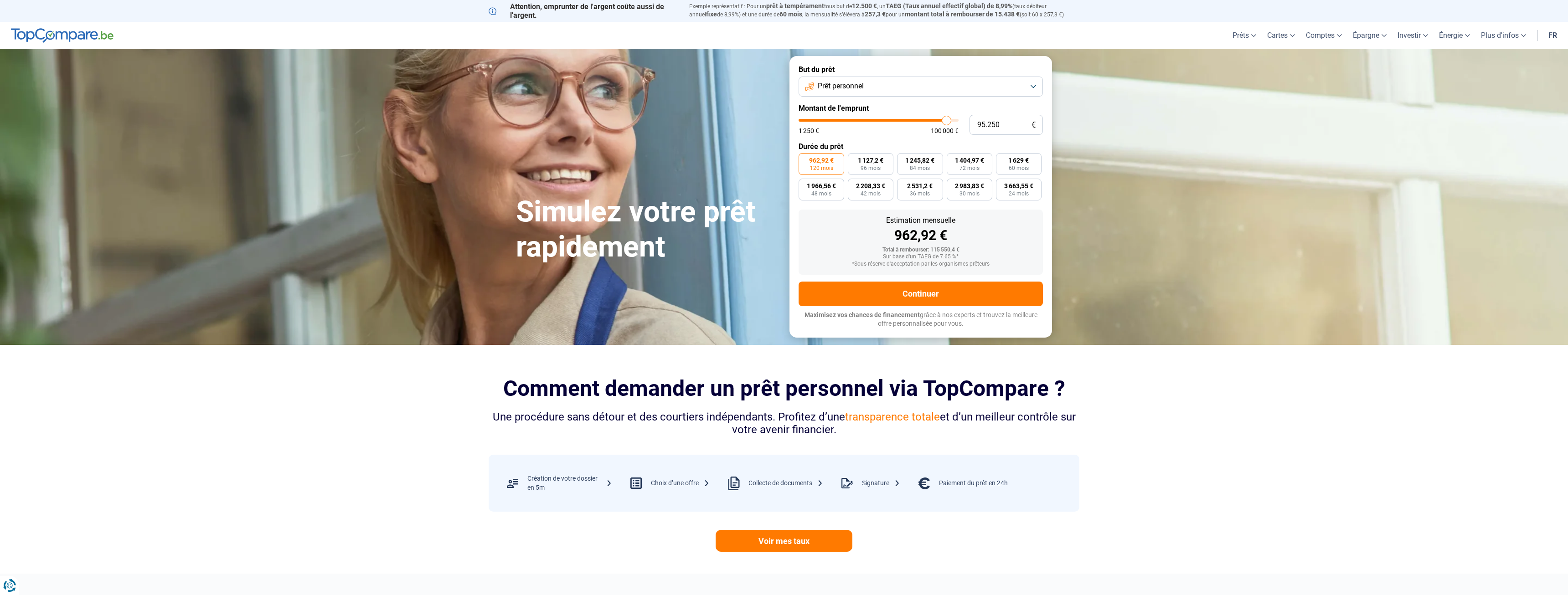
drag, startPoint x: 925, startPoint y: 123, endPoint x: 947, endPoint y: 123, distance: 22.0
type input "95250"
click at [947, 121] on input "range" at bounding box center [878, 120] width 160 height 2
type input "93.500"
type input "93500"
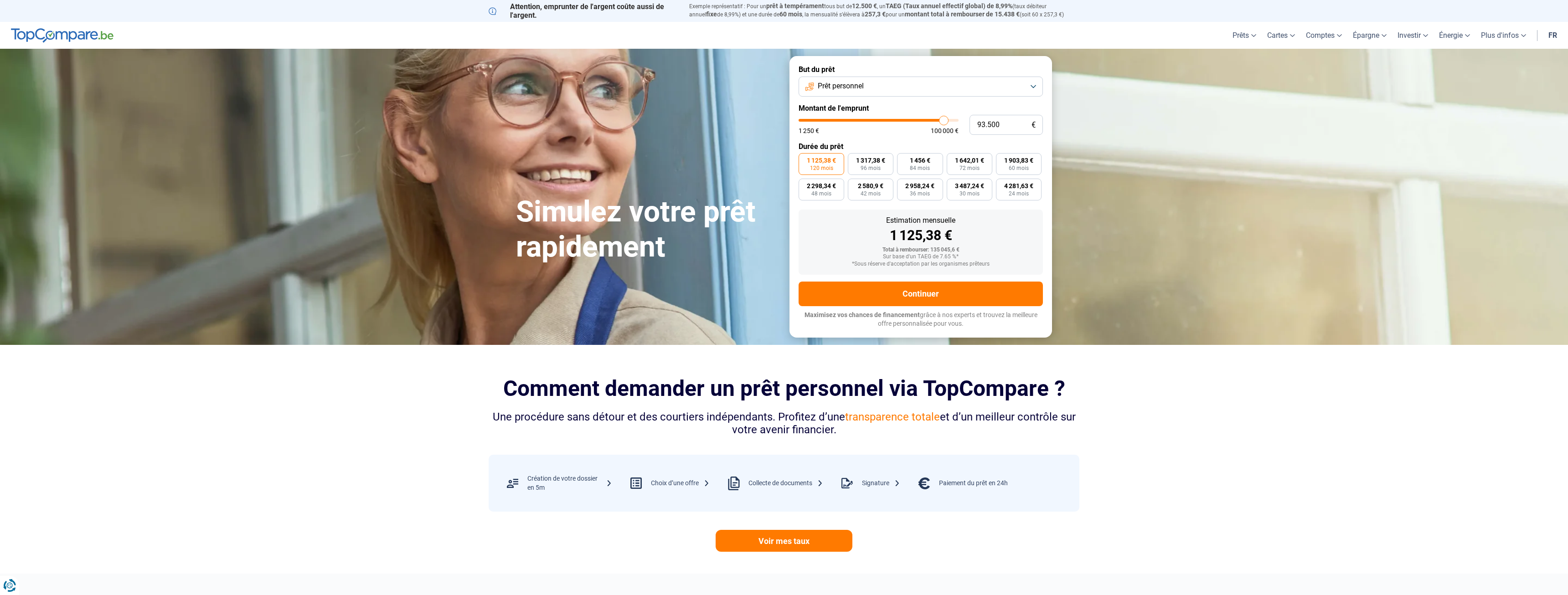
type input "94.500"
type input "94500"
type input "96.250"
type input "96250"
type input "98.000"
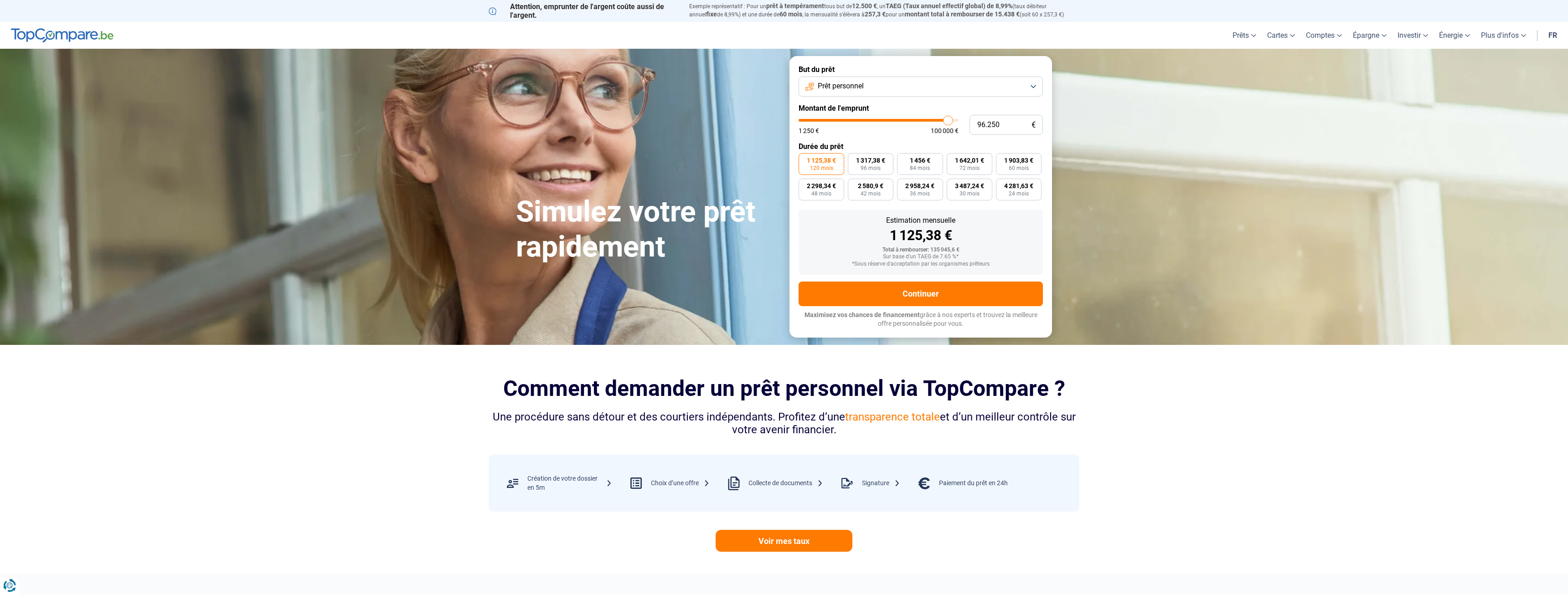
type input "98000"
type input "100.000"
drag, startPoint x: 944, startPoint y: 121, endPoint x: 965, endPoint y: 123, distance: 21.1
type input "100000"
click at [958, 121] on input "range" at bounding box center [878, 120] width 160 height 2
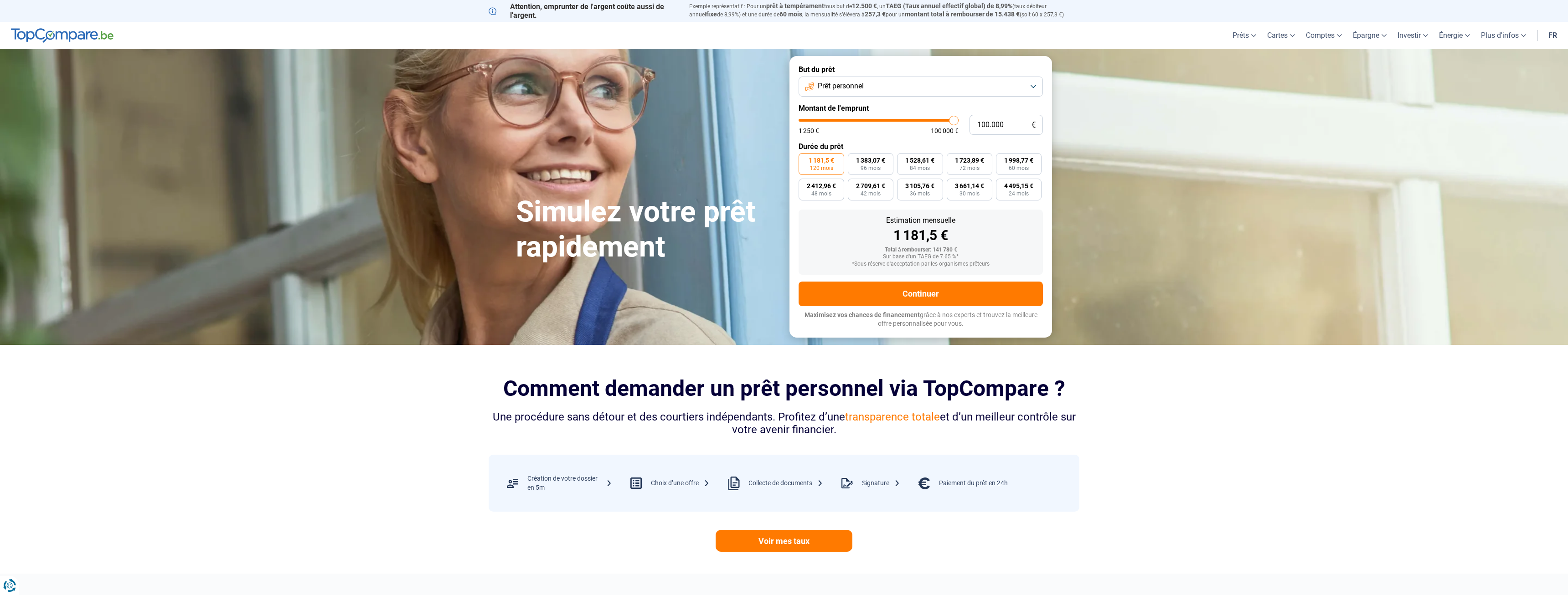
click at [976, 87] on button "Prêt personnel" at bounding box center [920, 86] width 244 height 20
click at [925, 176] on li "Prêt travaux" at bounding box center [920, 185] width 234 height 19
click at [1158, 191] on section "Simulez votre prêt rapidement Simulez votre prêt rapidement But du prêt Prêt tr…" at bounding box center [784, 197] width 1568 height 295
